Goal: Information Seeking & Learning: Understand process/instructions

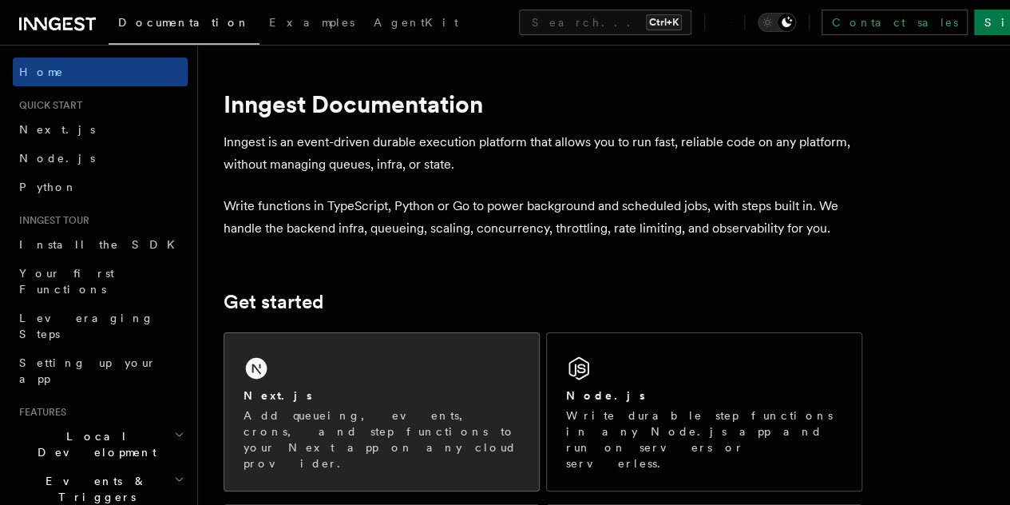
click at [310, 388] on div "Next.js Add queueing, events, crons, and step functions to your Next app on any…" at bounding box center [381, 411] width 315 height 157
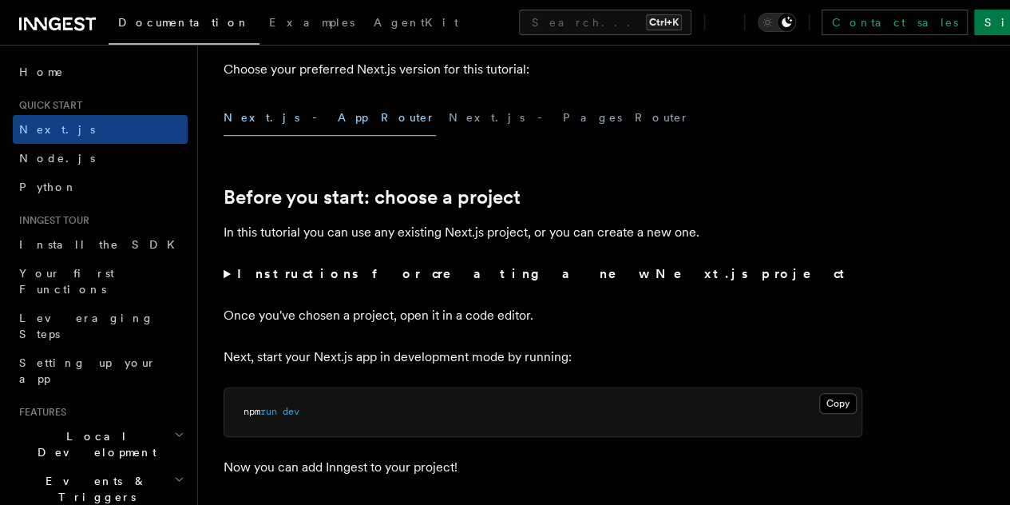
scroll to position [426, 0]
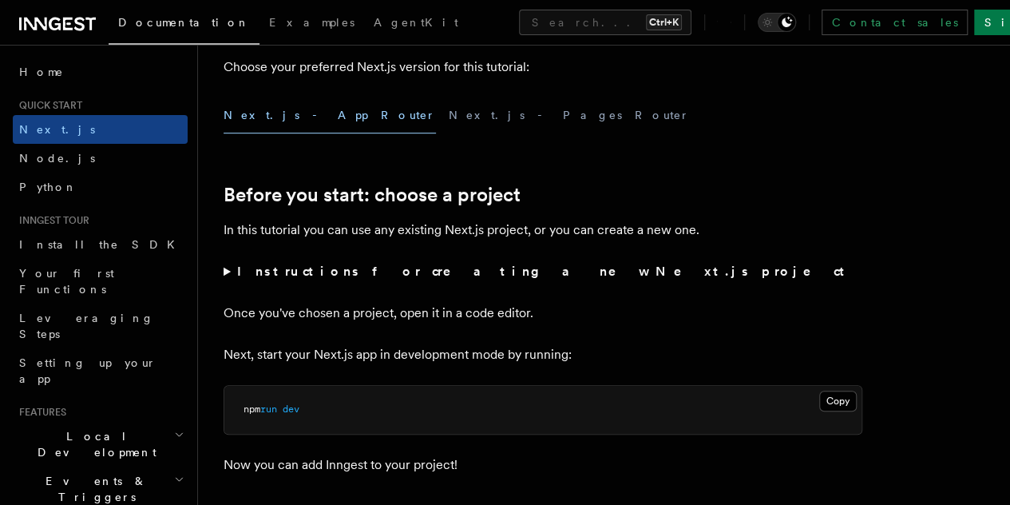
click at [262, 125] on button "Next.js - App Router" at bounding box center [330, 115] width 212 height 36
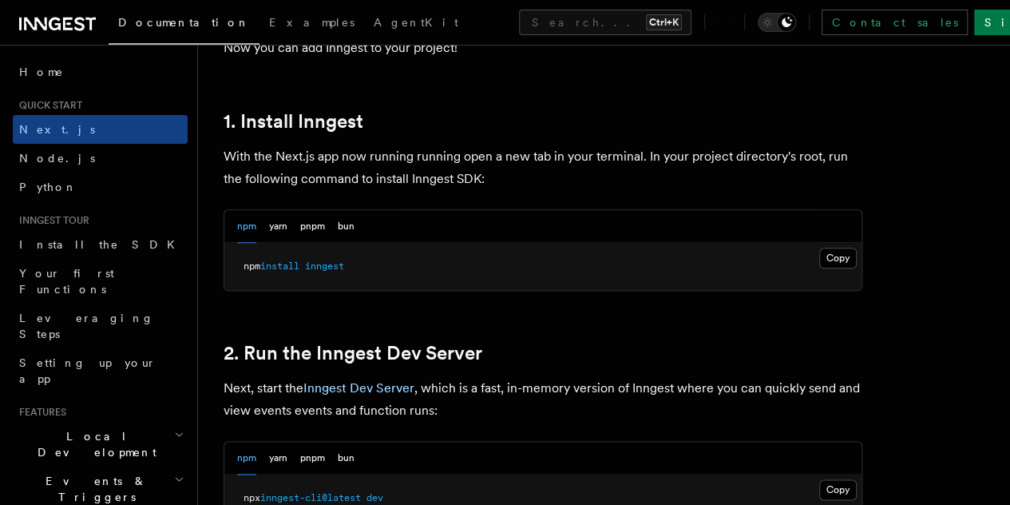
scroll to position [904, 0]
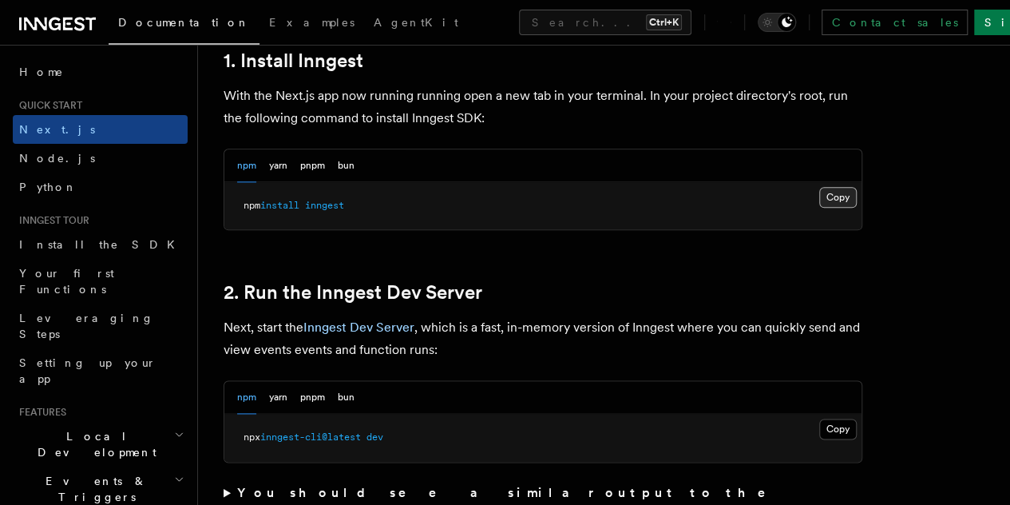
click at [819, 208] on button "Copy Copied" at bounding box center [838, 197] width 38 height 21
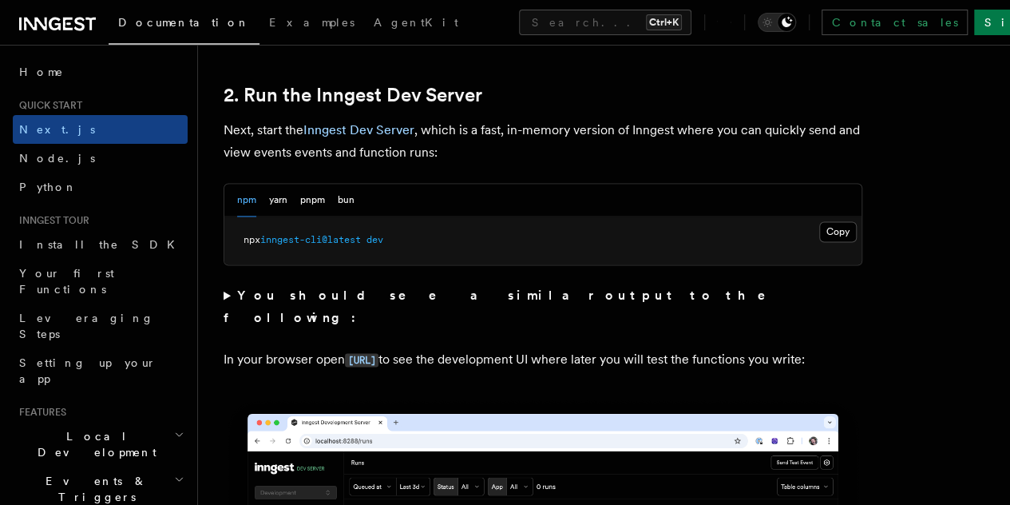
scroll to position [1103, 0]
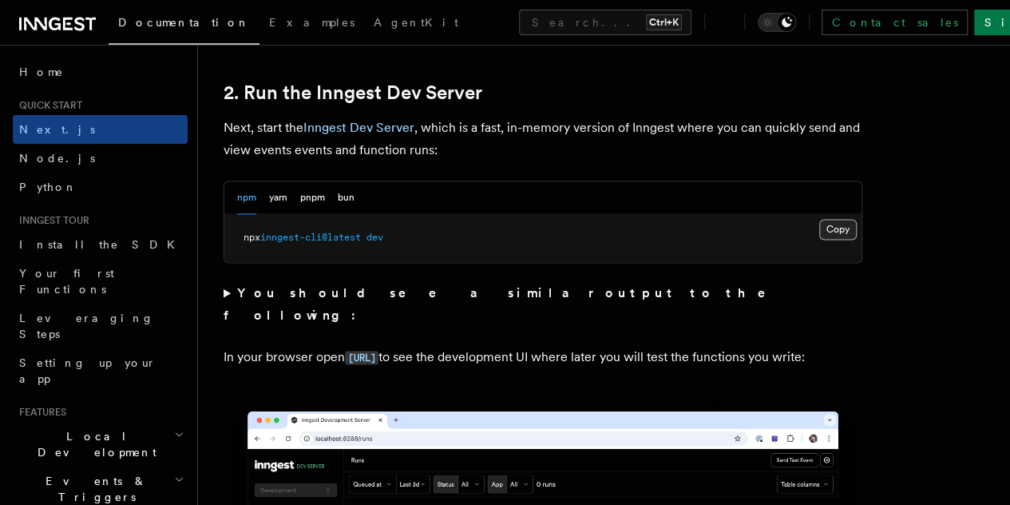
click at [819, 239] on button "Copy Copied" at bounding box center [838, 229] width 38 height 21
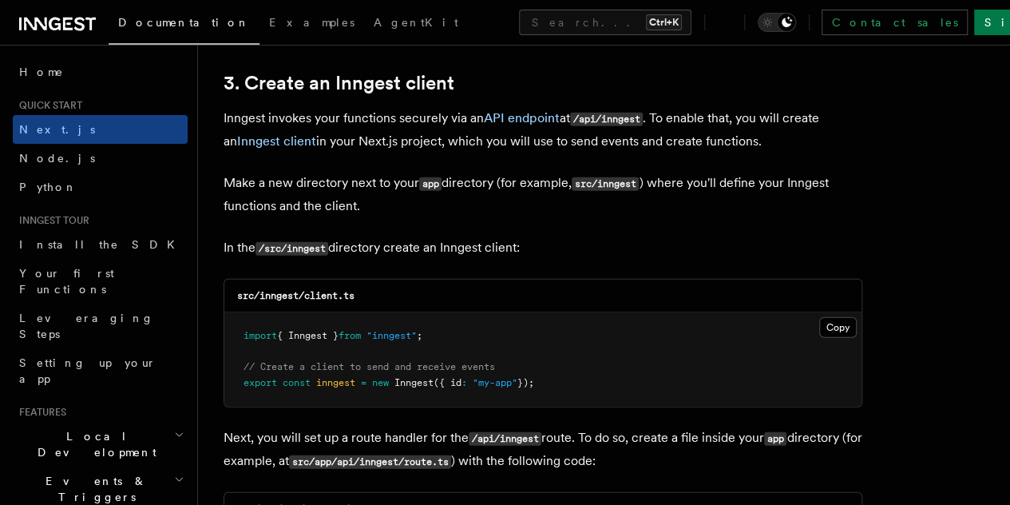
scroll to position [1879, 0]
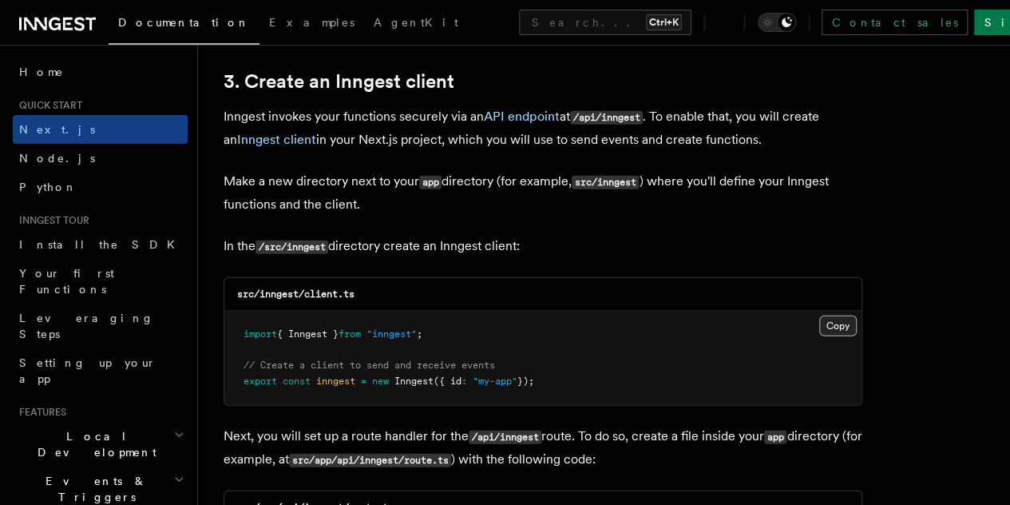
click at [819, 315] on button "Copy Copied" at bounding box center [838, 325] width 38 height 21
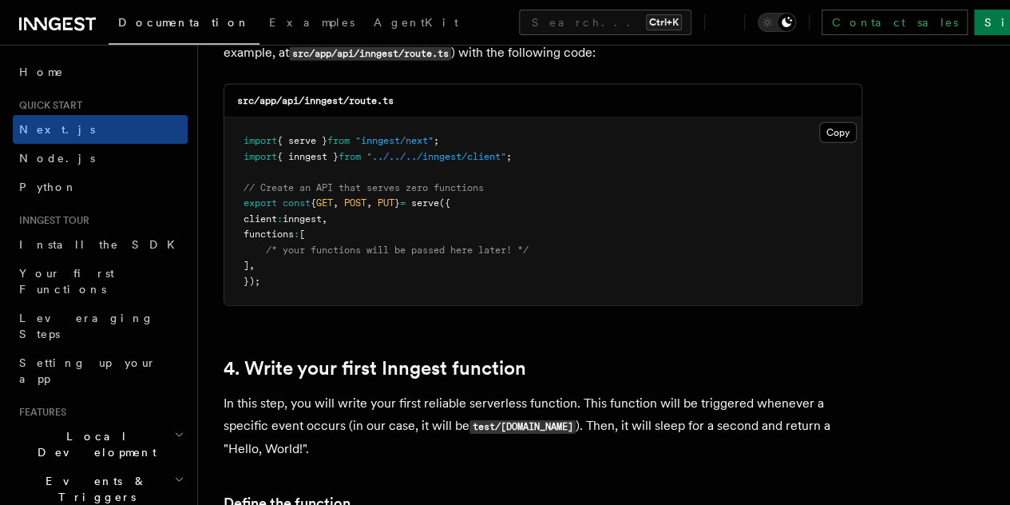
scroll to position [2286, 0]
click at [819, 121] on button "Copy Copied" at bounding box center [838, 131] width 38 height 21
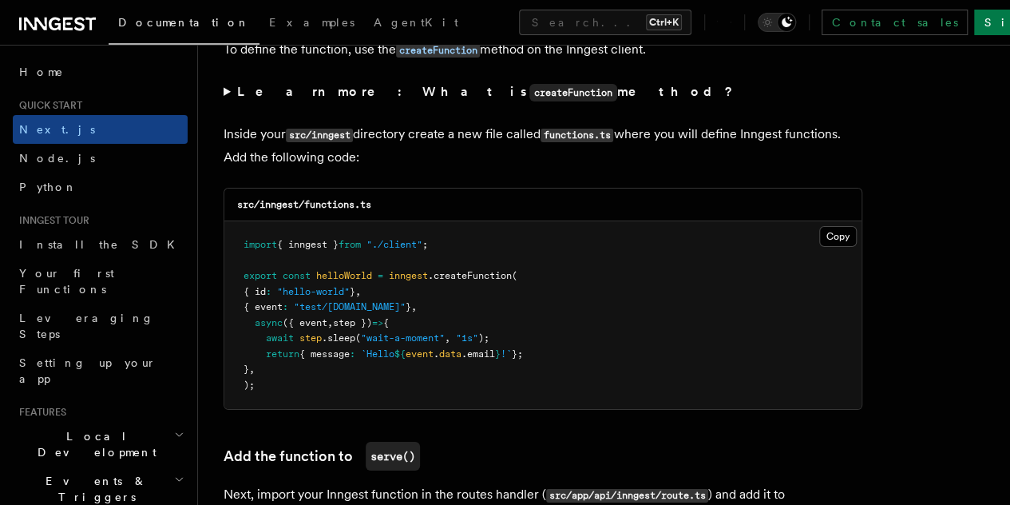
scroll to position [2777, 0]
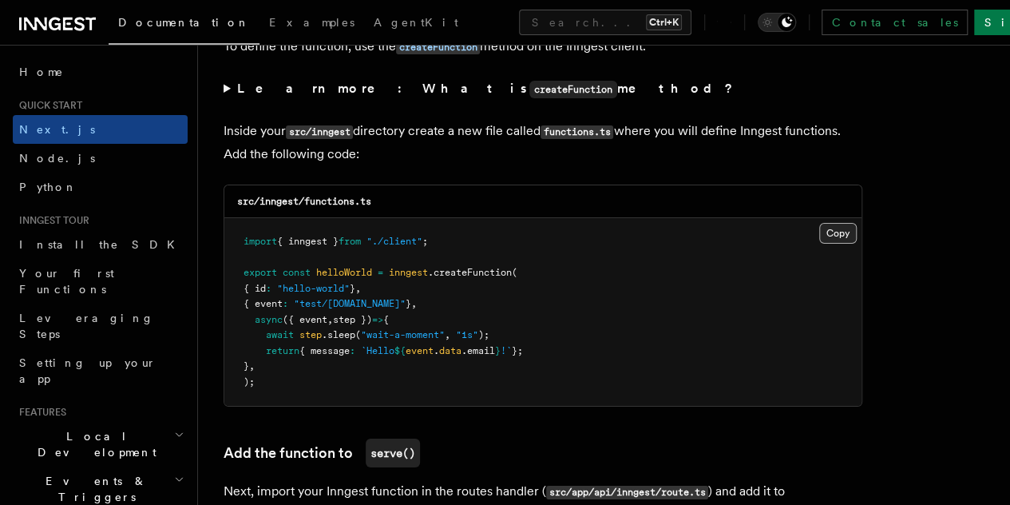
click at [819, 223] on button "Copy Copied" at bounding box center [838, 233] width 38 height 21
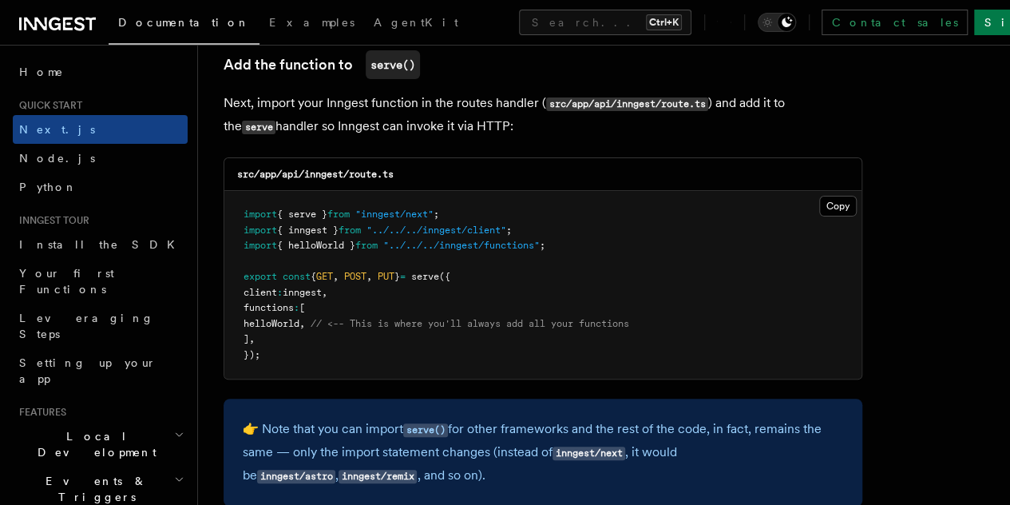
scroll to position [3209, 0]
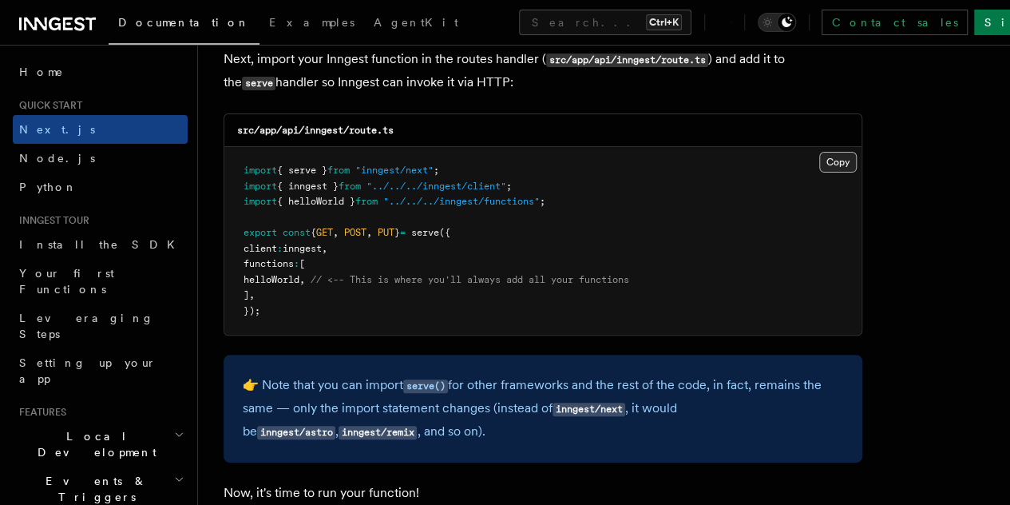
click at [819, 152] on button "Copy Copied" at bounding box center [838, 162] width 38 height 21
